Goal: Task Accomplishment & Management: Manage account settings

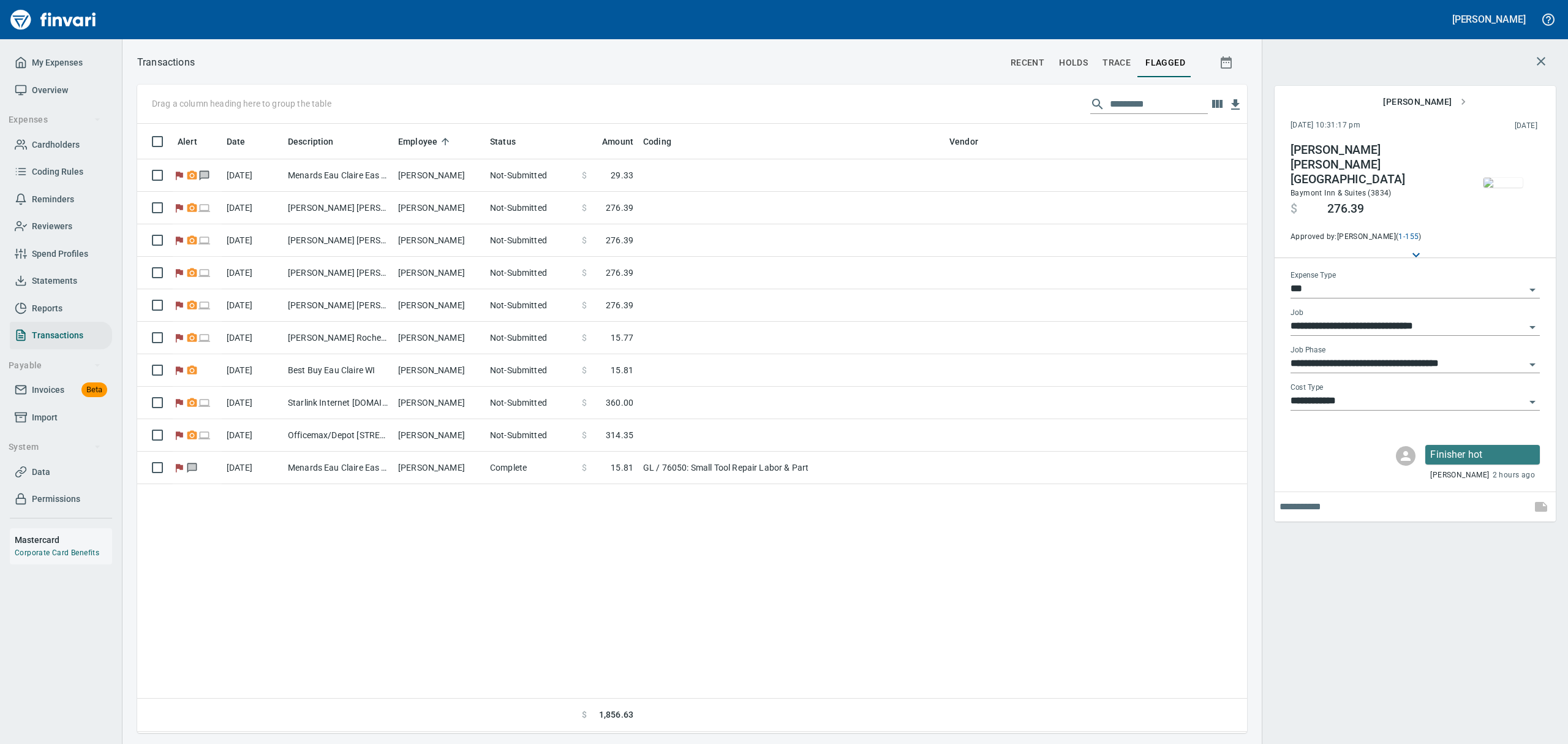
scroll to position [595, 1096]
click at [1140, 106] on input "text" at bounding box center [1159, 104] width 98 height 19
type input "*"
click at [66, 143] on span "Cardholders" at bounding box center [55, 145] width 48 height 15
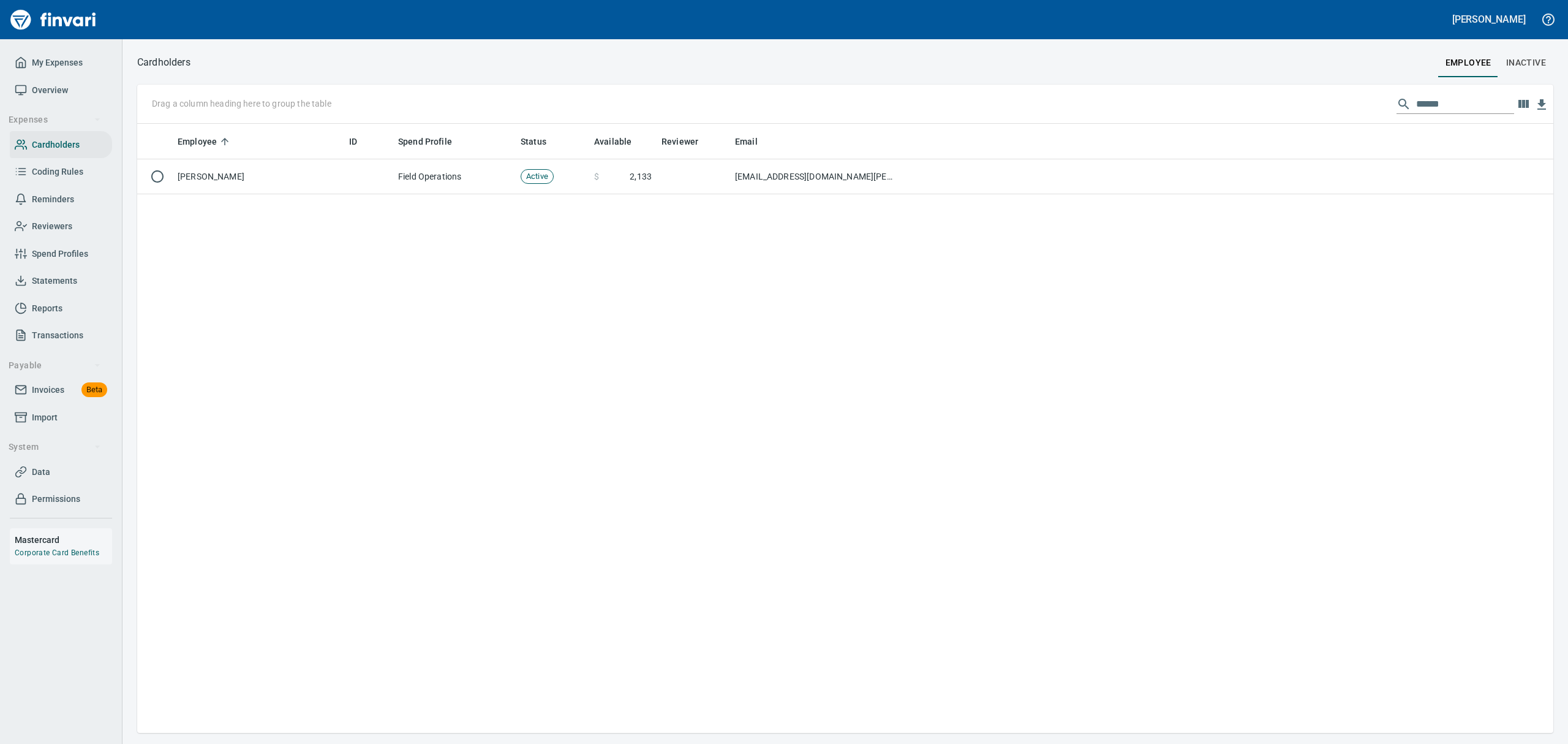
scroll to position [595, 1402]
drag, startPoint x: 1446, startPoint y: 105, endPoint x: 1099, endPoint y: 19, distance: 357.5
click at [1099, 19] on div "[PERSON_NAME] My Expenses Overview Expenses Cardholders Coding Rules Reminders …" at bounding box center [784, 372] width 1568 height 744
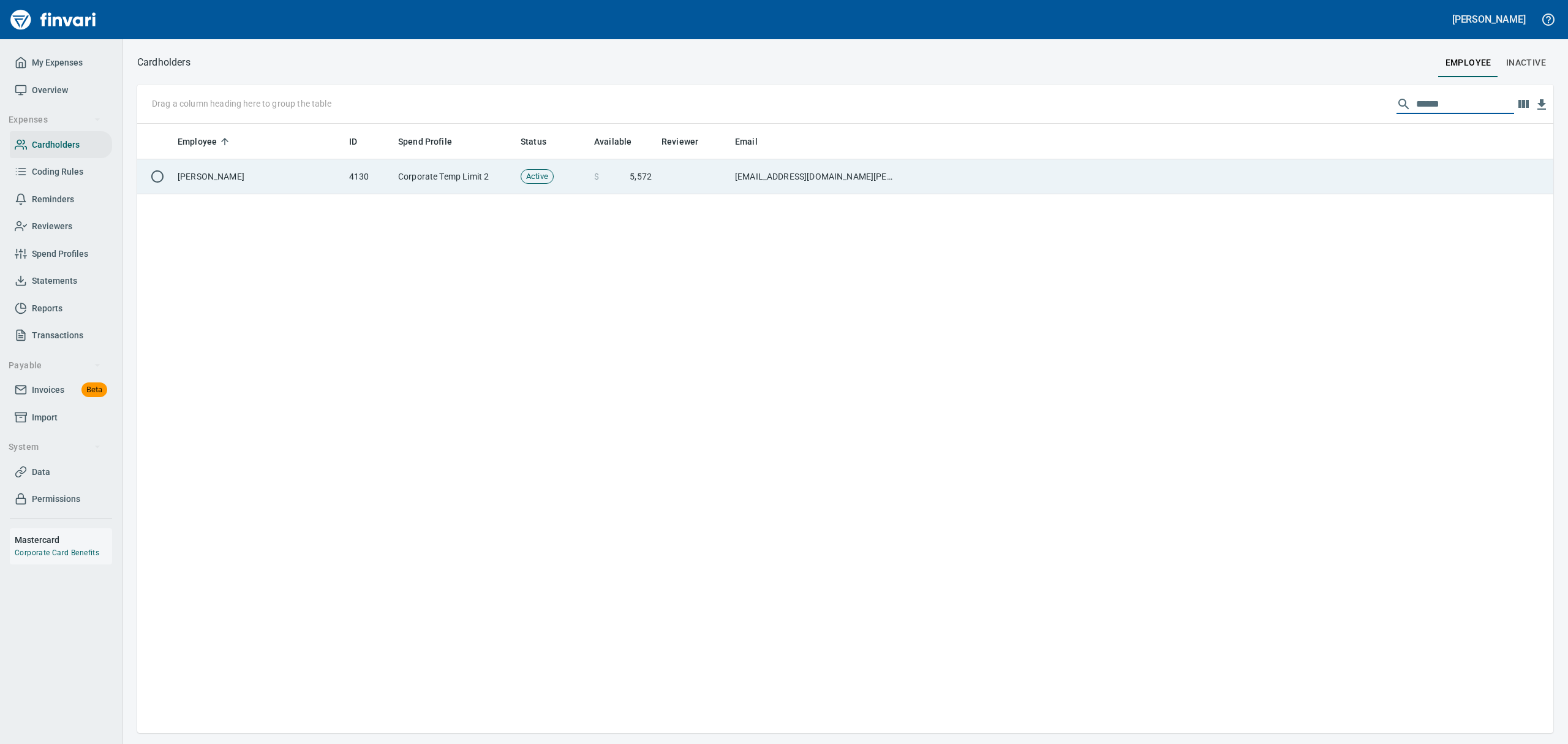
type input "******"
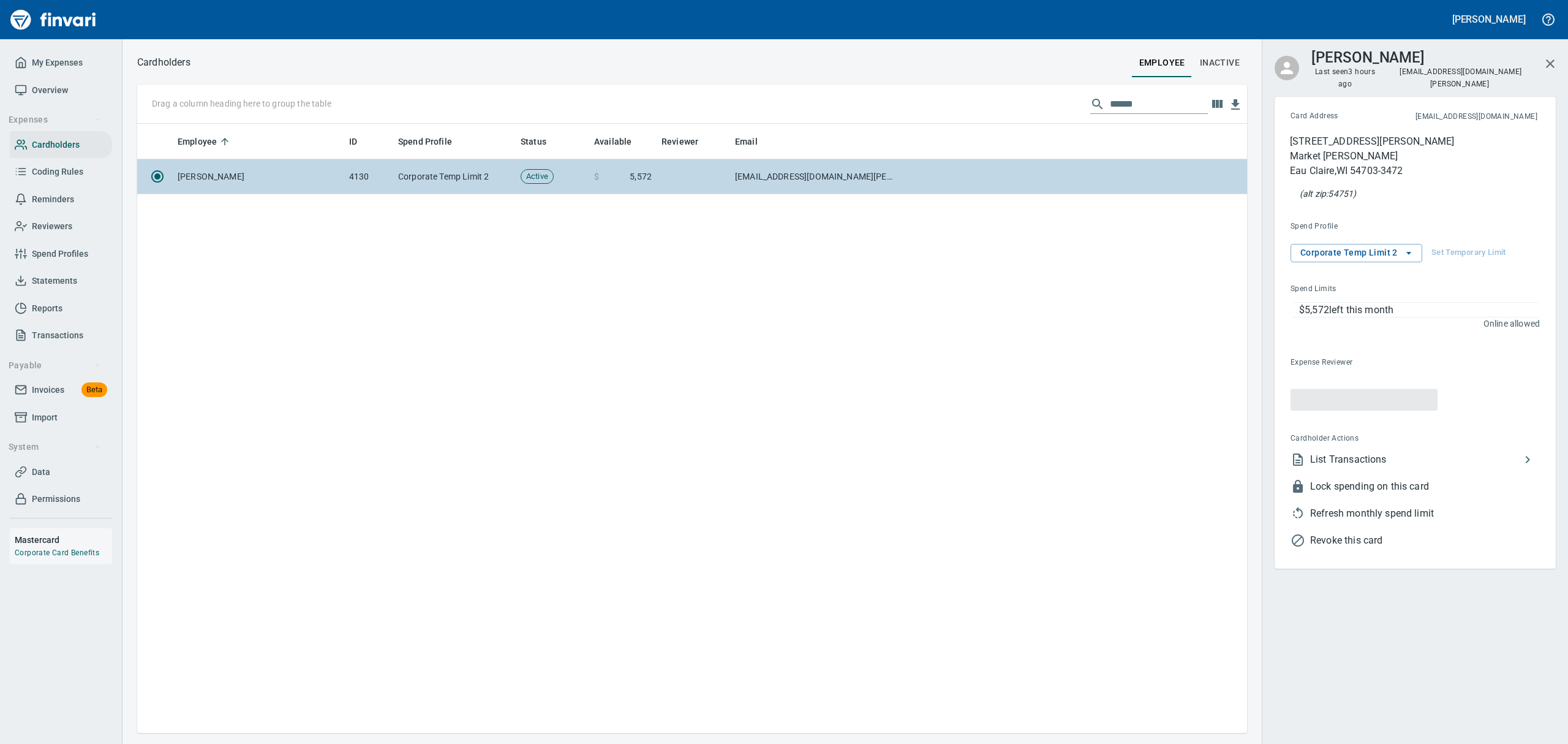
scroll to position [595, 1096]
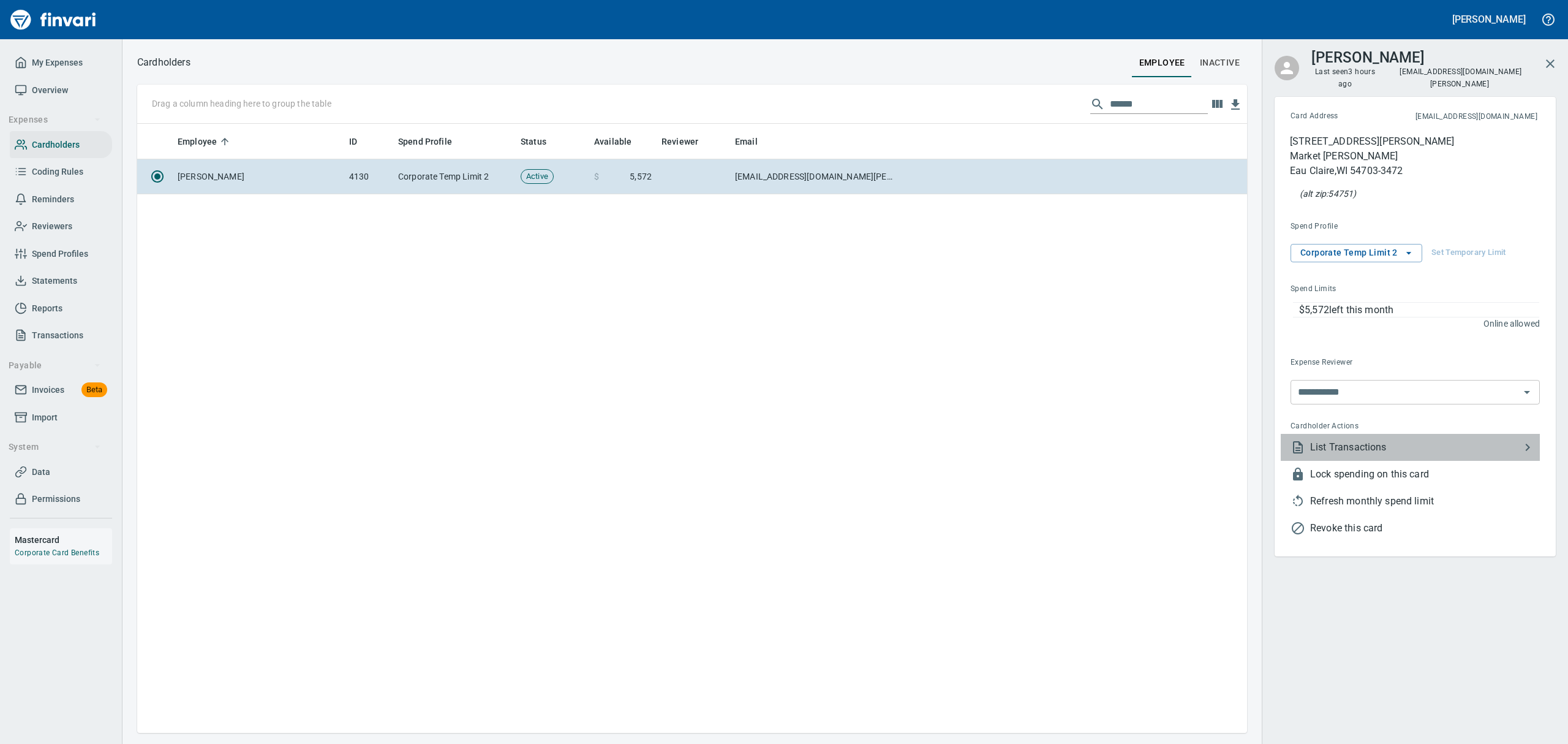
click at [1368, 440] on span "List Transactions" at bounding box center [1415, 447] width 210 height 15
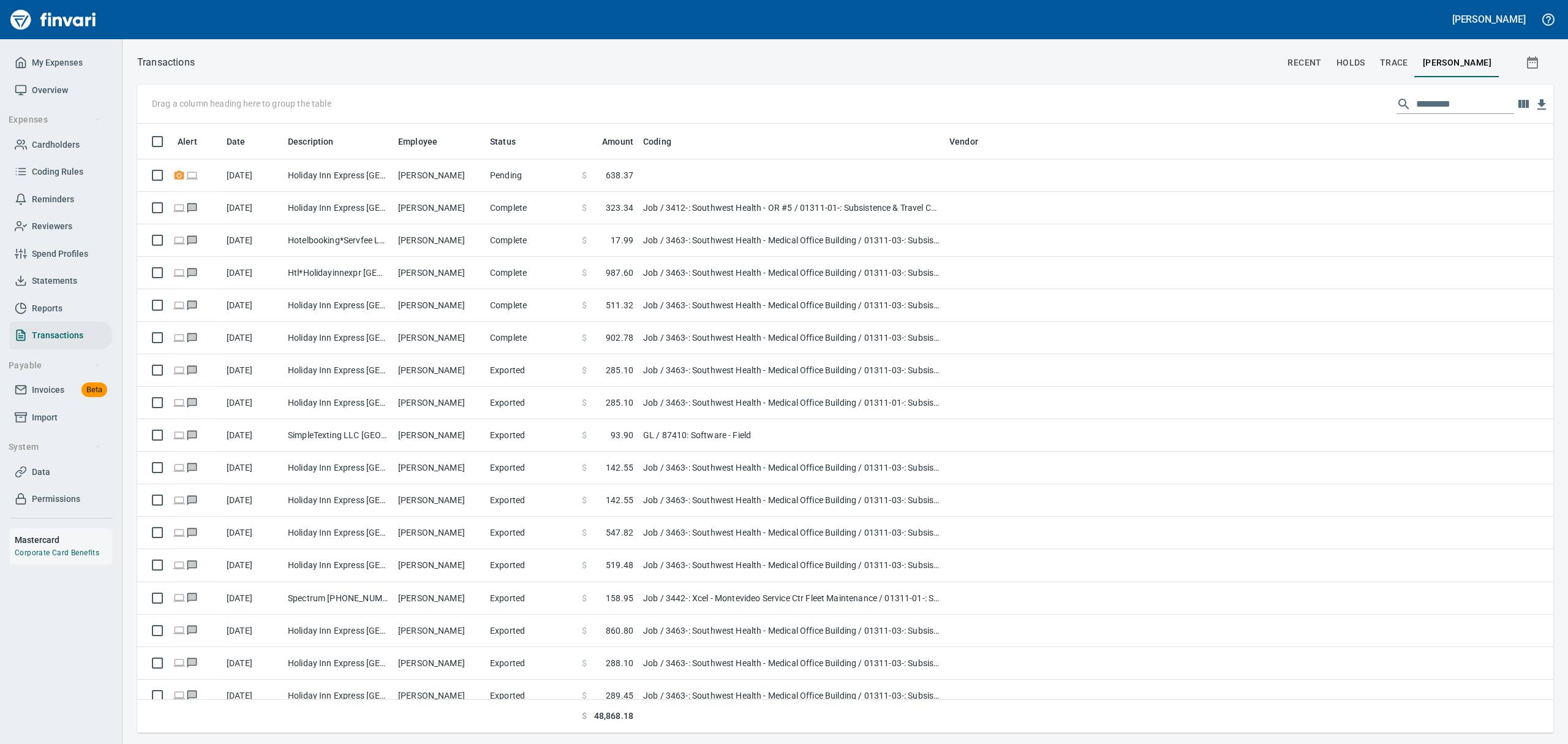
scroll to position [595, 1388]
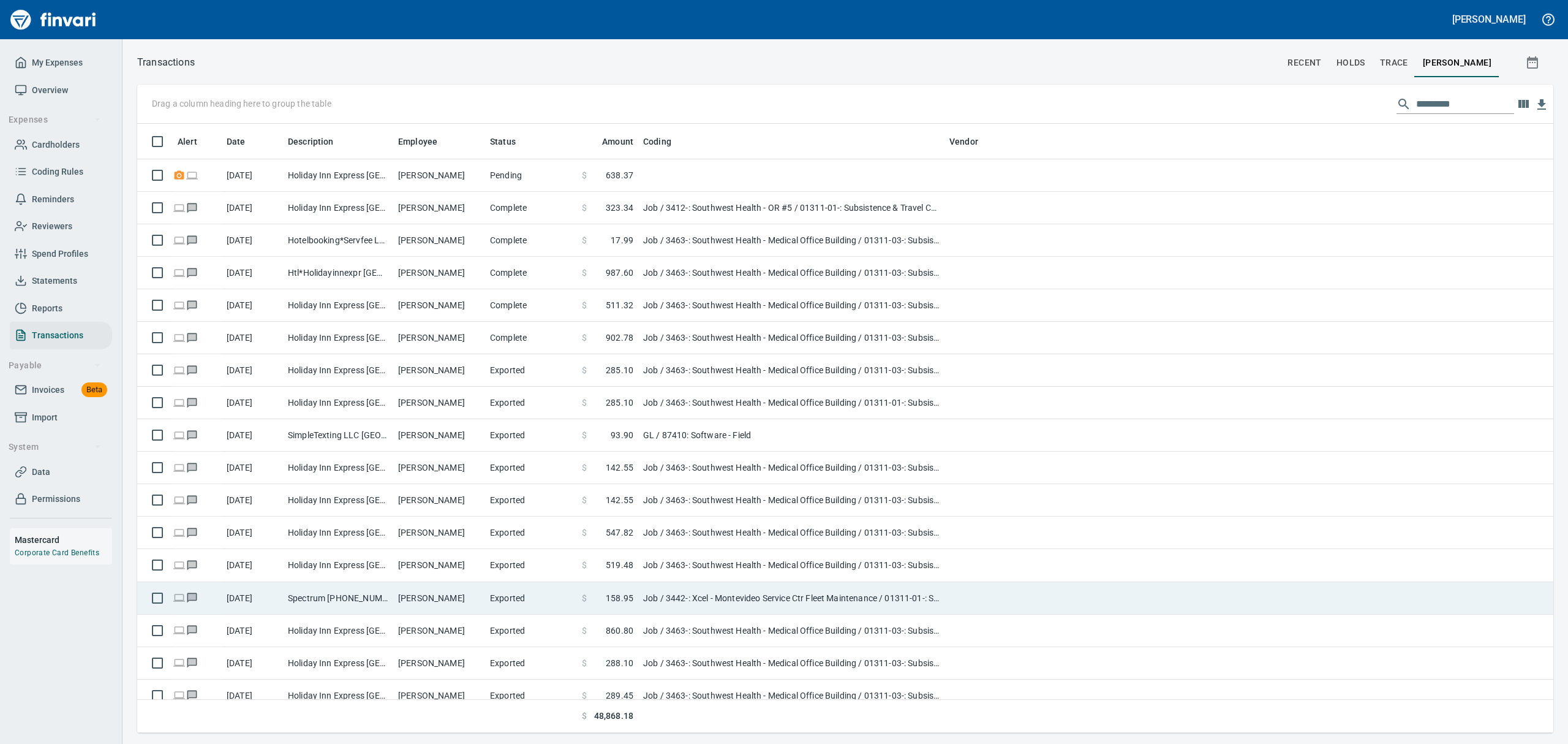
scroll to position [595, 1387]
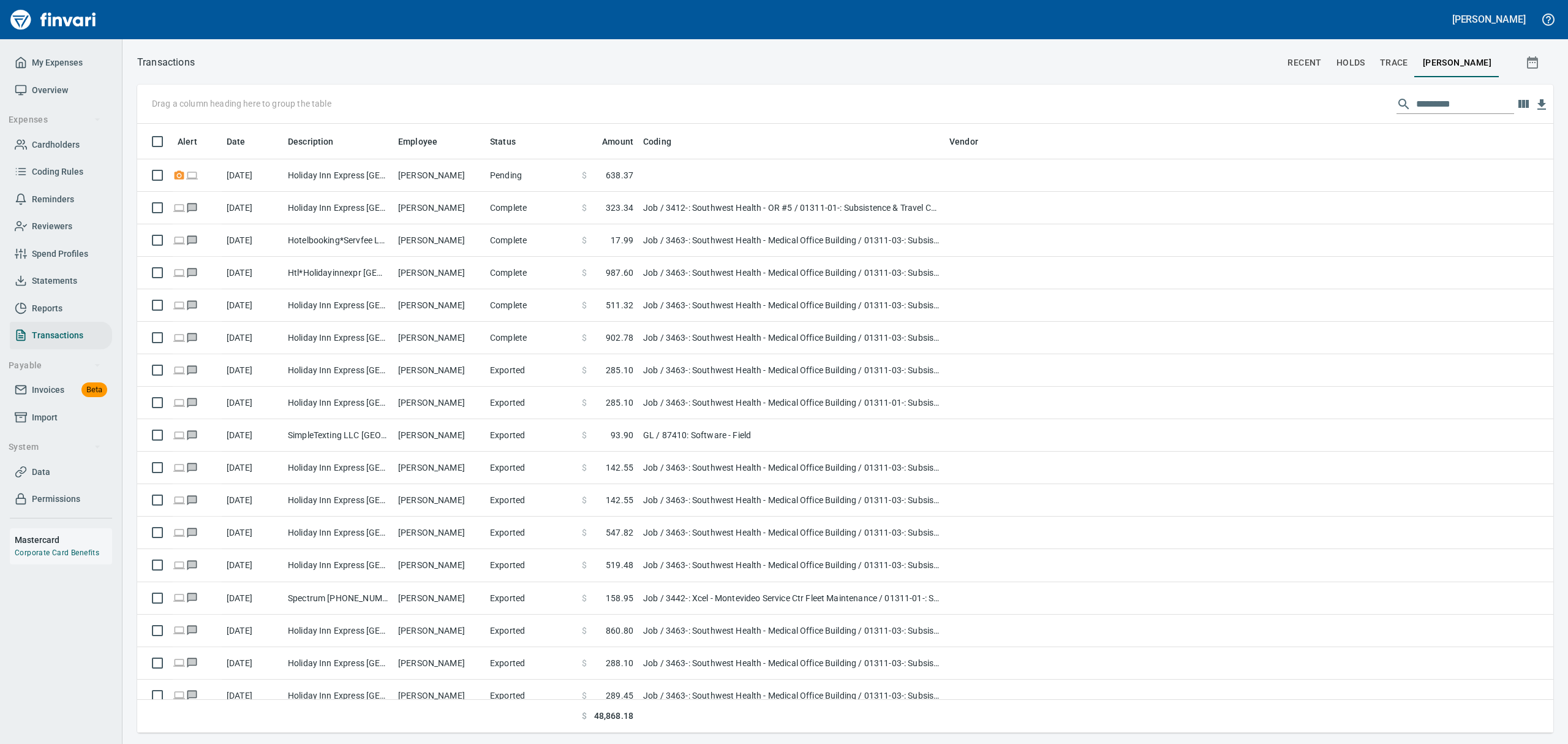
click at [40, 89] on span "Overview" at bounding box center [50, 91] width 36 height 15
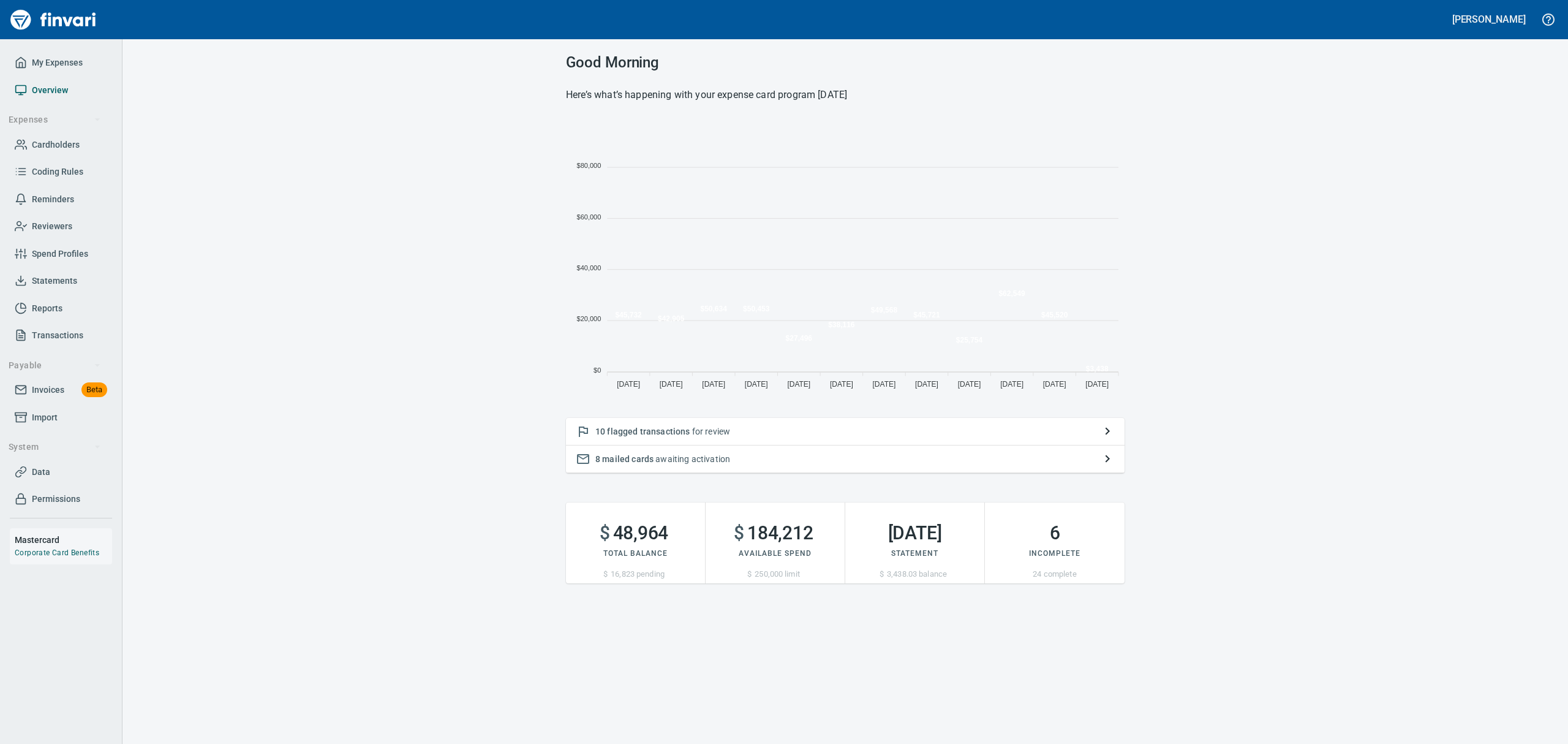
scroll to position [271, 545]
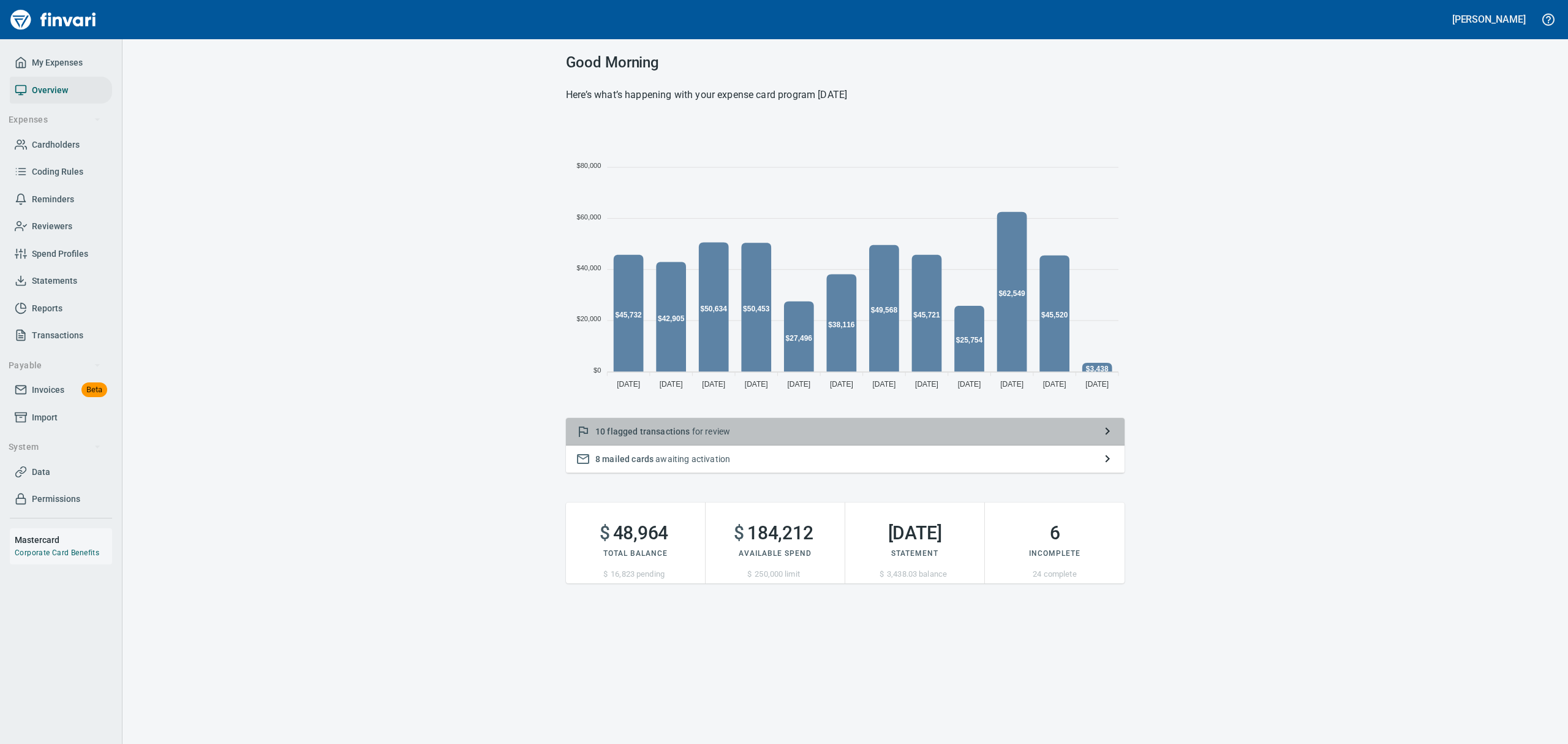
click at [653, 427] on span "flagged transactions" at bounding box center [648, 431] width 83 height 10
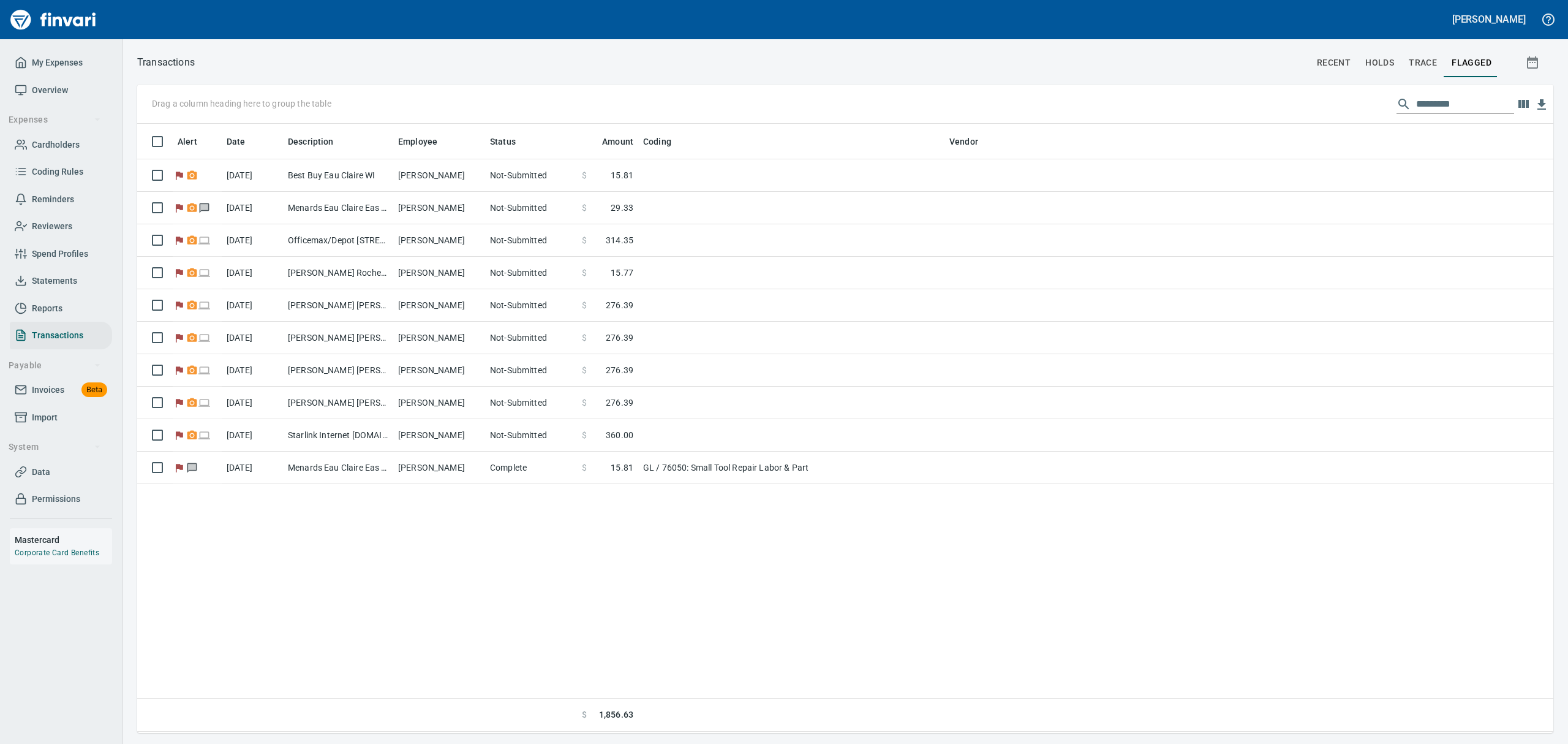
scroll to position [595, 1402]
click at [52, 147] on span "Cardholders" at bounding box center [55, 145] width 48 height 15
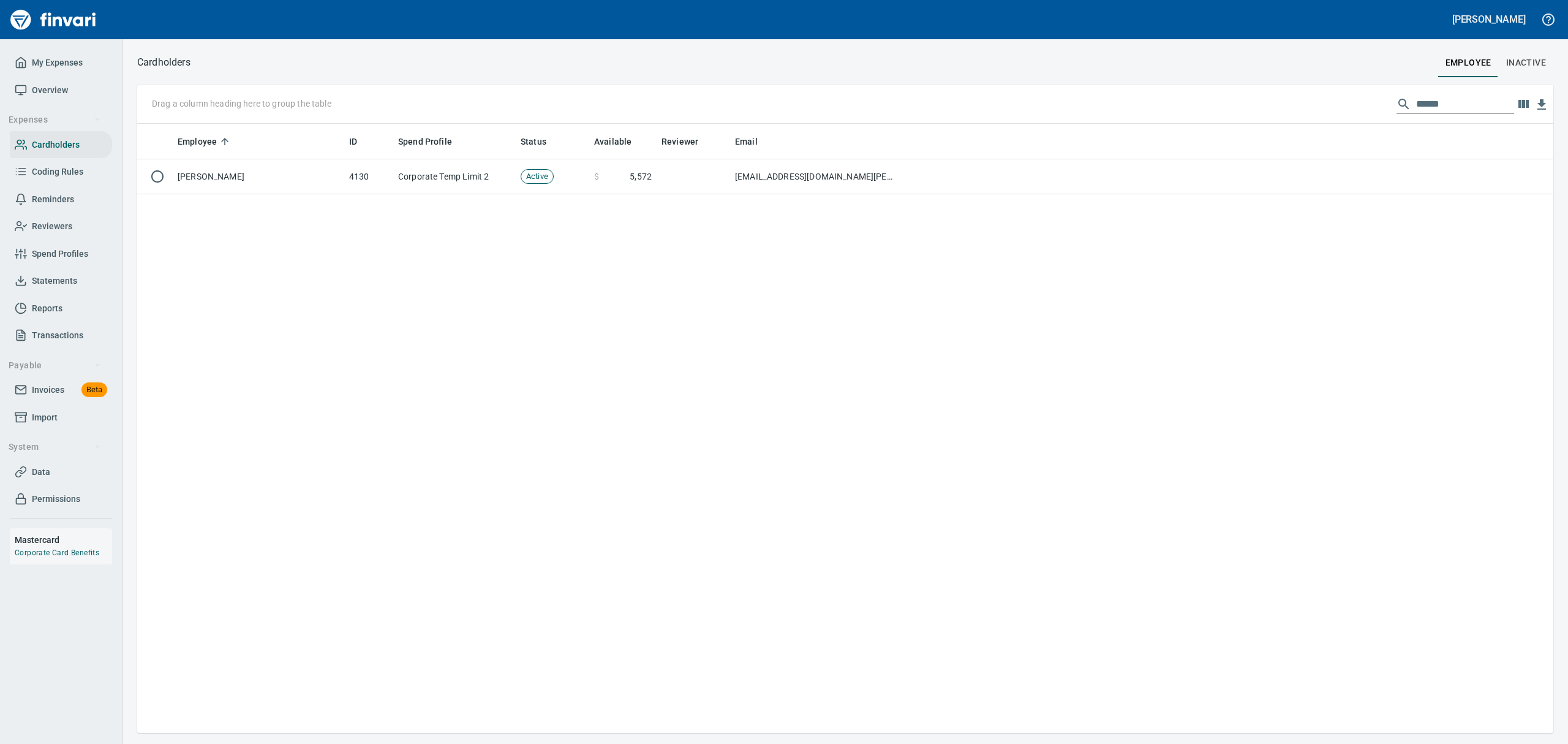
scroll to position [595, 1402]
click at [1441, 108] on input "******" at bounding box center [1466, 104] width 98 height 19
drag, startPoint x: 1452, startPoint y: 104, endPoint x: 1186, endPoint y: 87, distance: 266.5
click at [1202, 76] on div "Cardholders employee Inactive Drag a column heading here to group the table ***…" at bounding box center [845, 393] width 1446 height 679
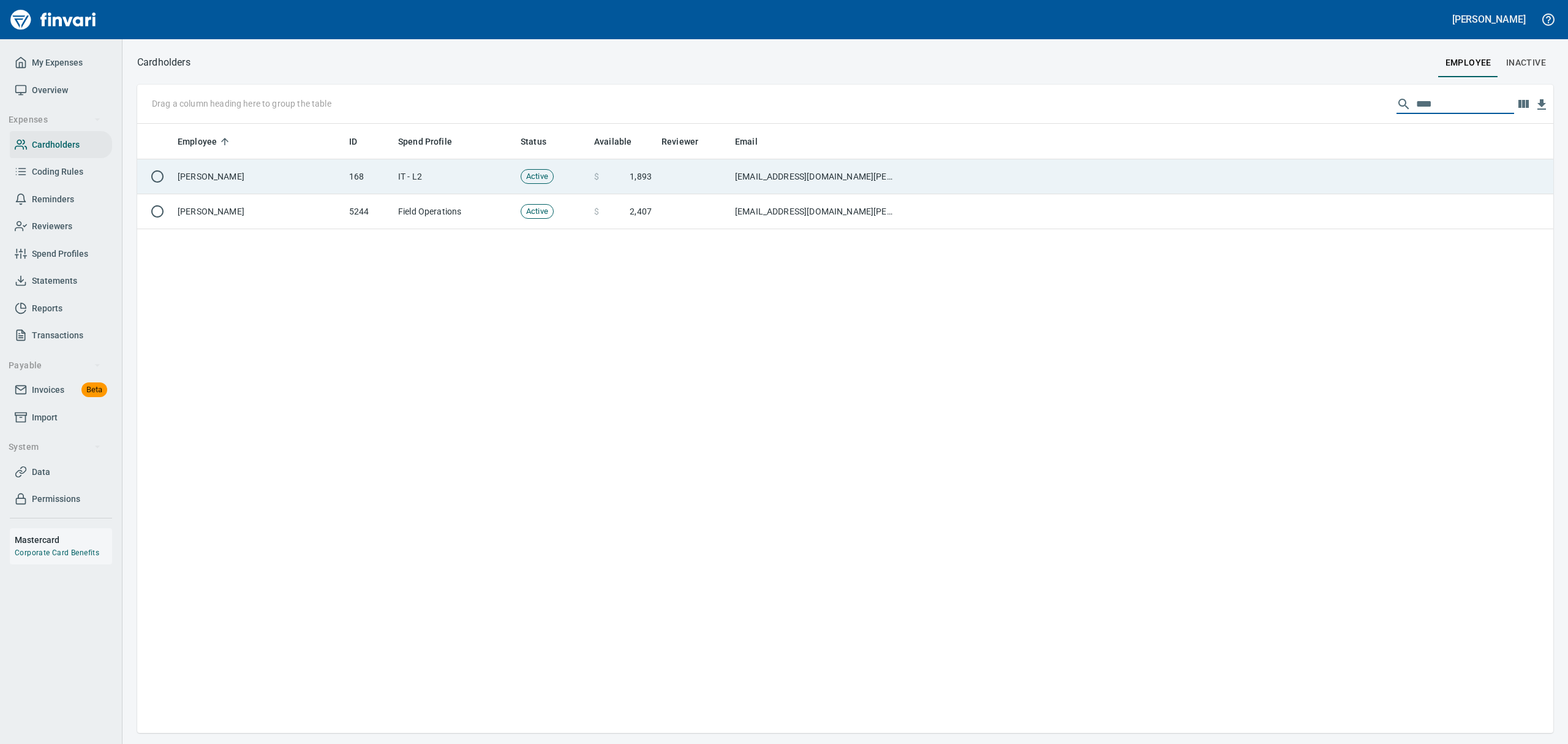
type input "****"
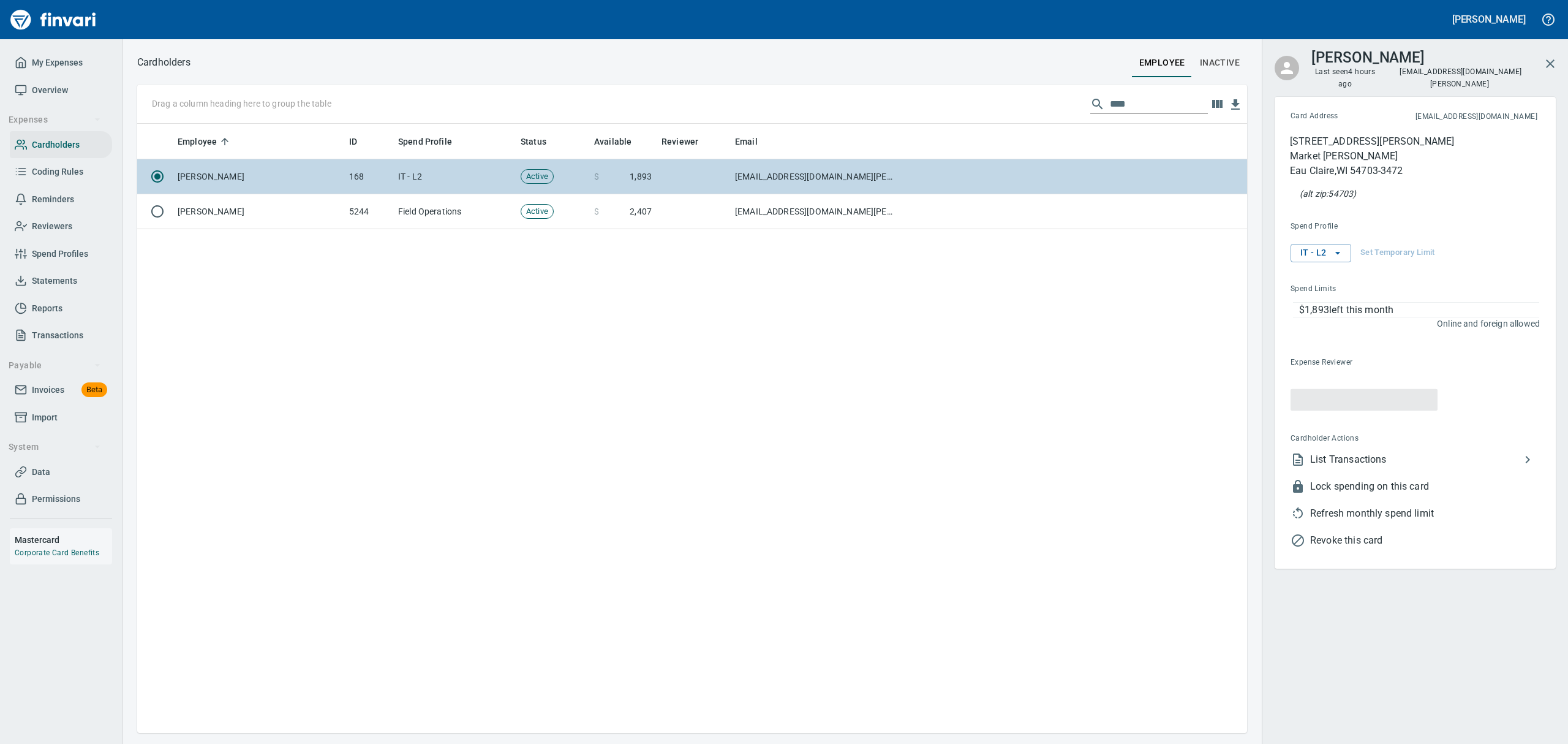
scroll to position [595, 1096]
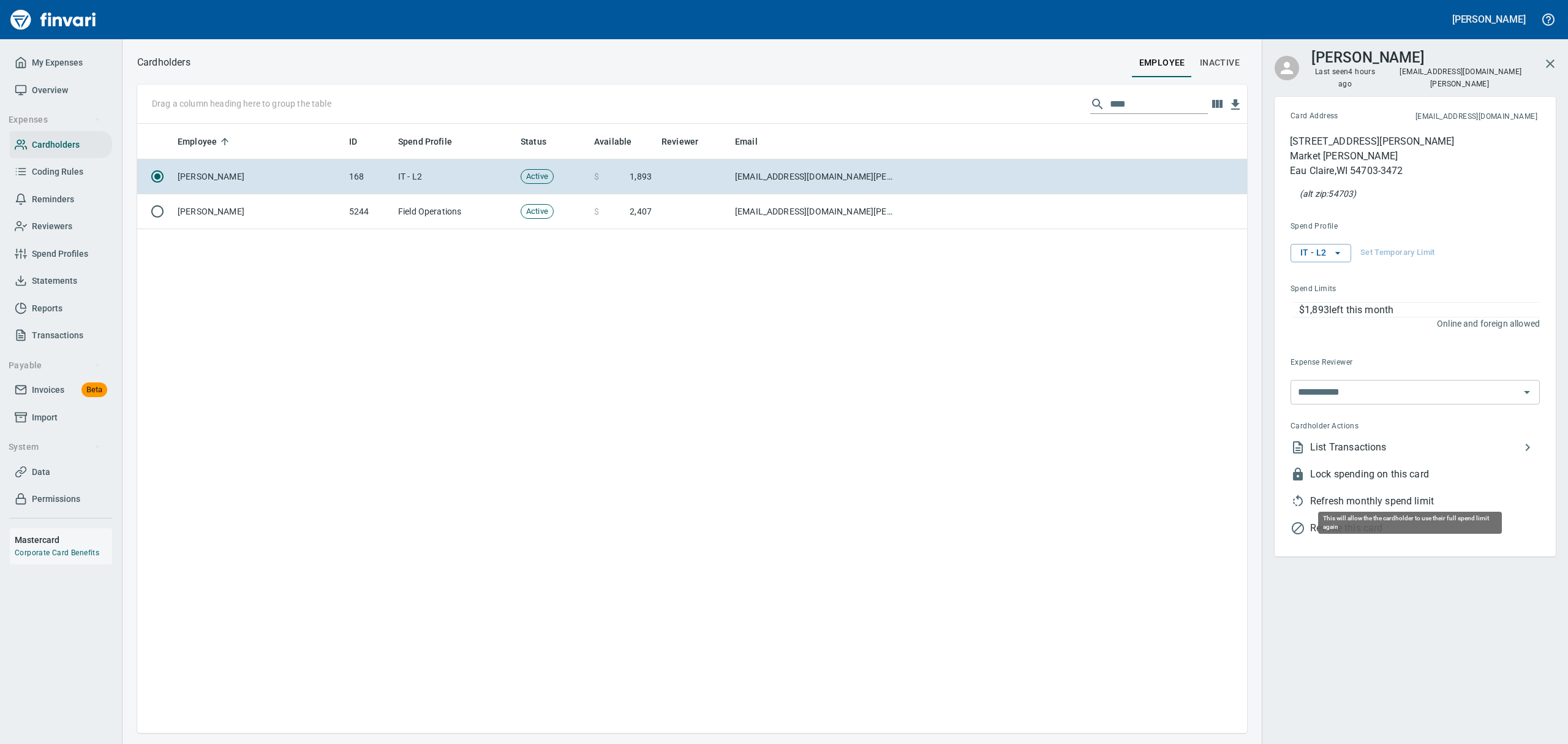
click at [1325, 494] on span "Refresh monthly spend limit" at bounding box center [1425, 501] width 230 height 15
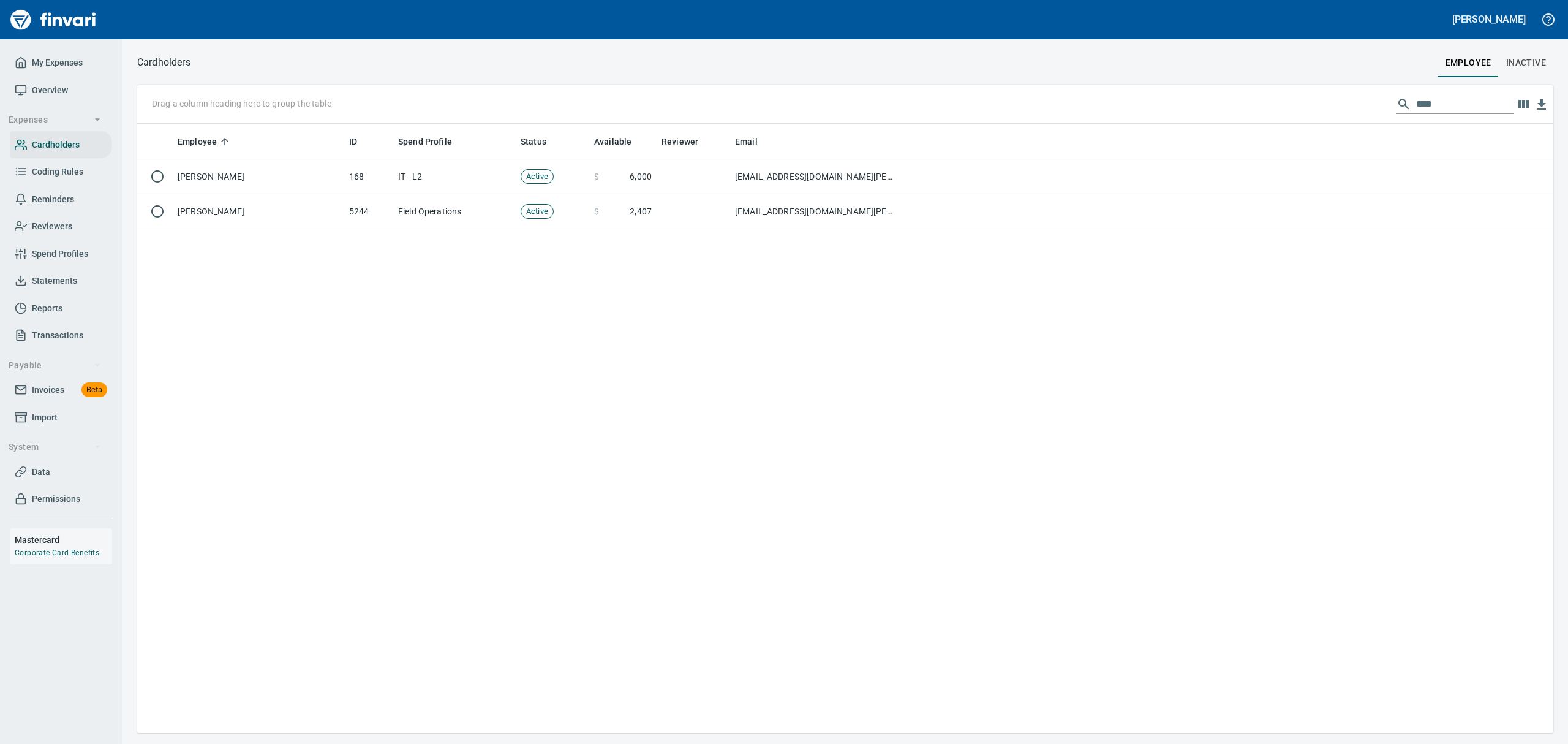
scroll to position [595, 1390]
click at [38, 89] on span "Overview" at bounding box center [50, 91] width 36 height 15
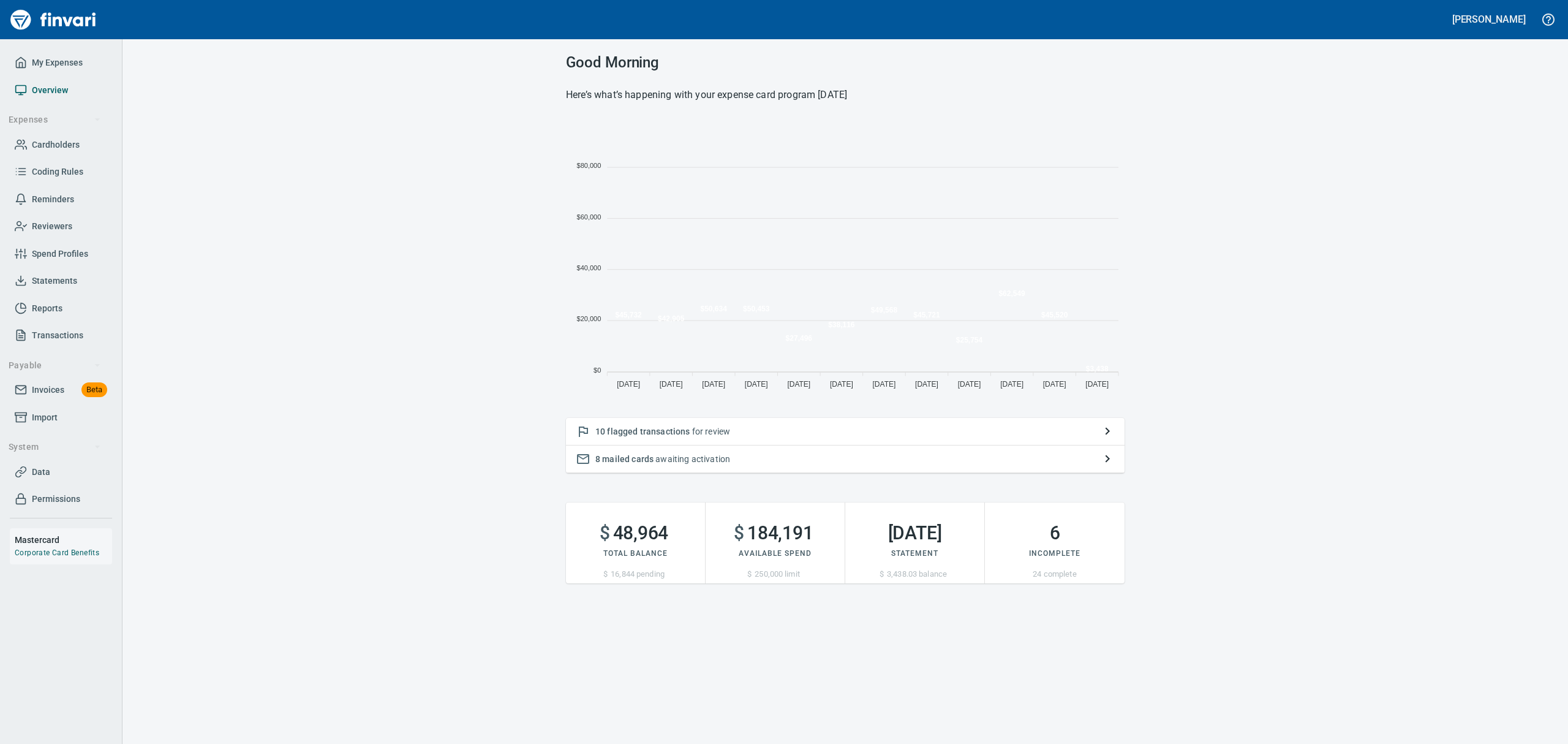
scroll to position [271, 545]
